Goal: Task Accomplishment & Management: Use online tool/utility

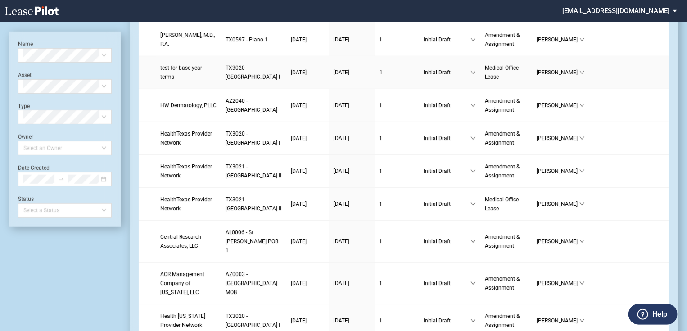
scroll to position [288, 0]
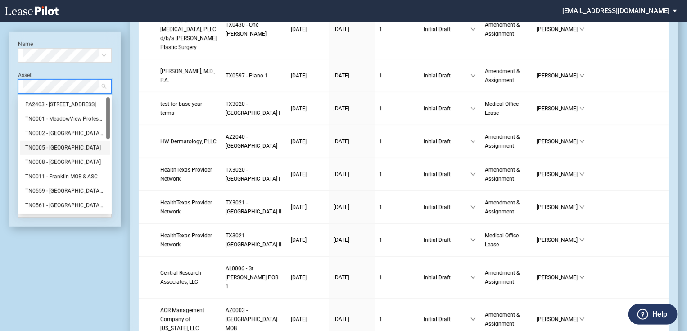
click at [54, 148] on div "TN0005 - 8 City Blvd" at bounding box center [64, 147] width 79 height 9
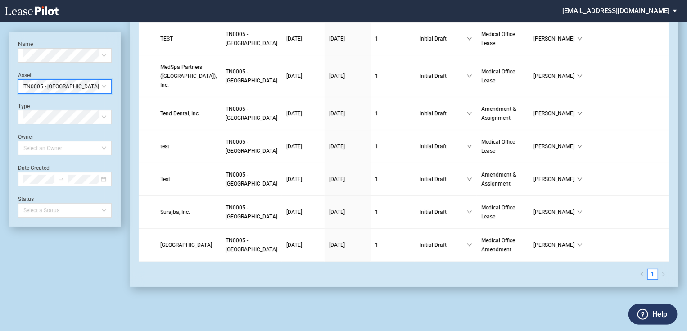
scroll to position [0, 0]
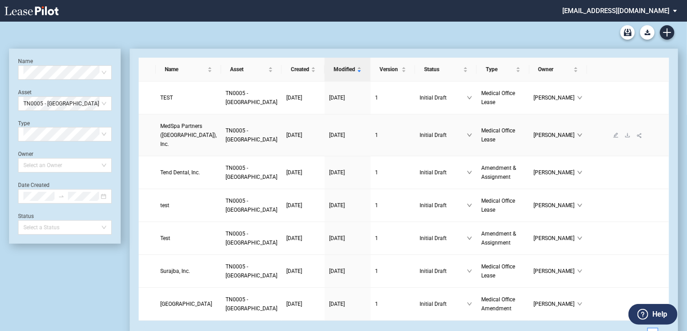
click at [198, 123] on span "MedSpa Partners (US), Inc." at bounding box center [188, 135] width 56 height 24
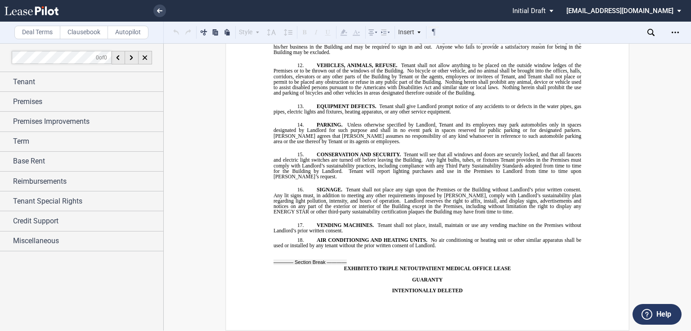
scroll to position [9147, 0]
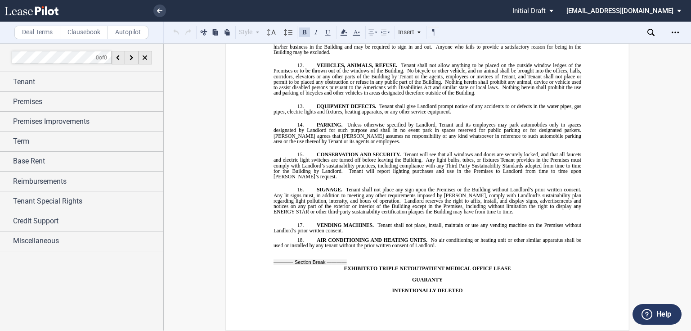
click at [660, 317] on label "Help" at bounding box center [664, 314] width 15 height 12
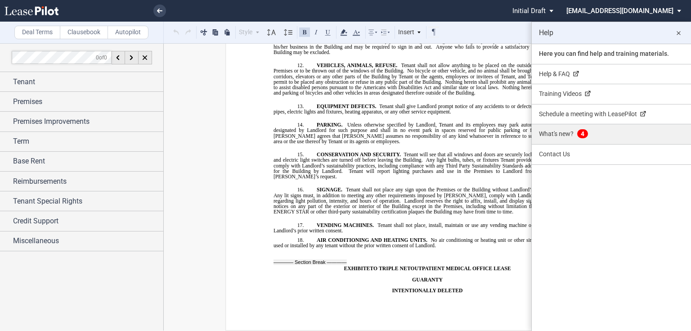
click at [554, 139] on link "What's new? 4" at bounding box center [611, 134] width 159 height 20
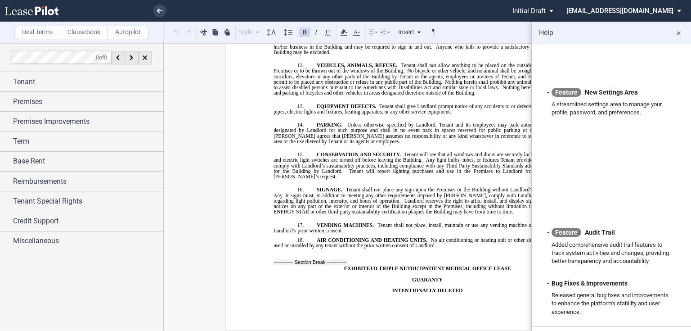
scroll to position [0, 0]
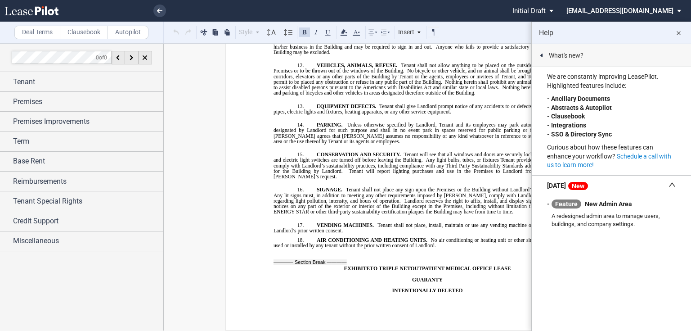
click at [679, 36] on md-icon "close" at bounding box center [678, 33] width 11 height 11
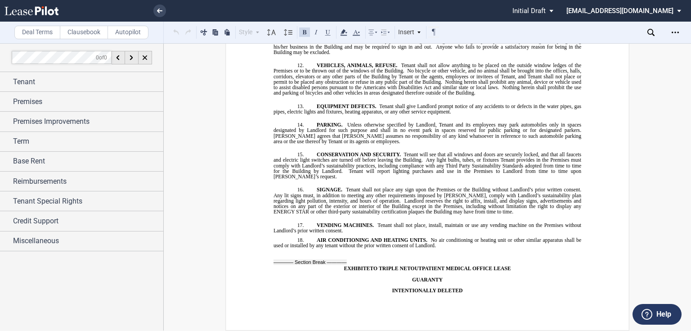
scroll to position [9147, 0]
drag, startPoint x: 473, startPoint y: 168, endPoint x: 365, endPoint y: 169, distance: 108.5
